Goal: Task Accomplishment & Management: Manage account settings

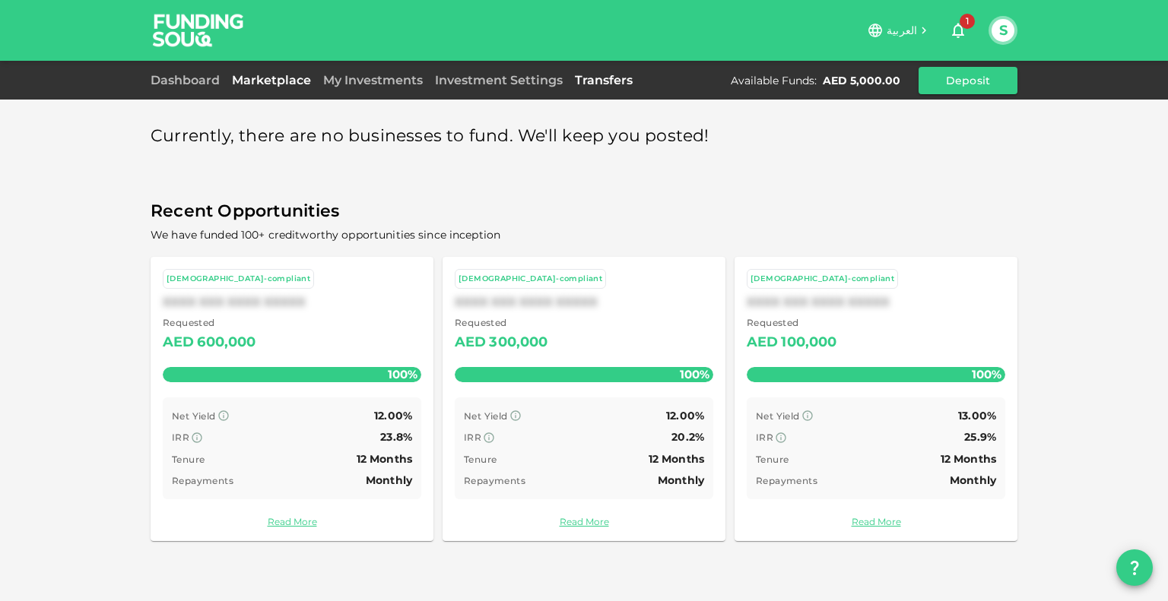
click at [611, 86] on link "Transfers" at bounding box center [604, 80] width 70 height 14
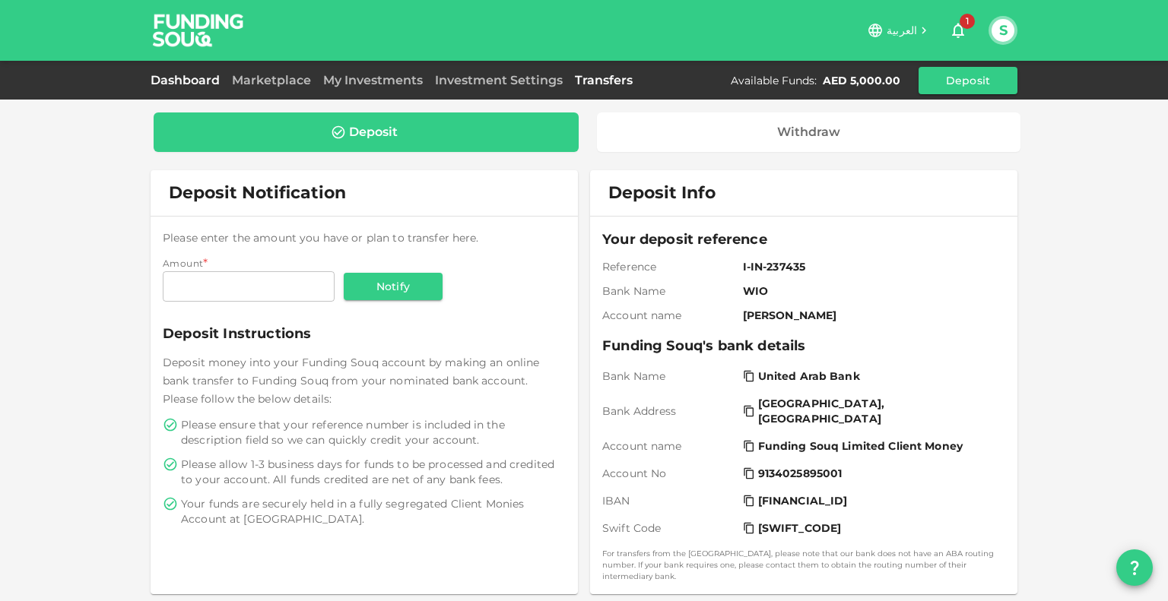
click at [187, 80] on link "Dashboard" at bounding box center [188, 80] width 75 height 14
